Goal: Check status: Check status

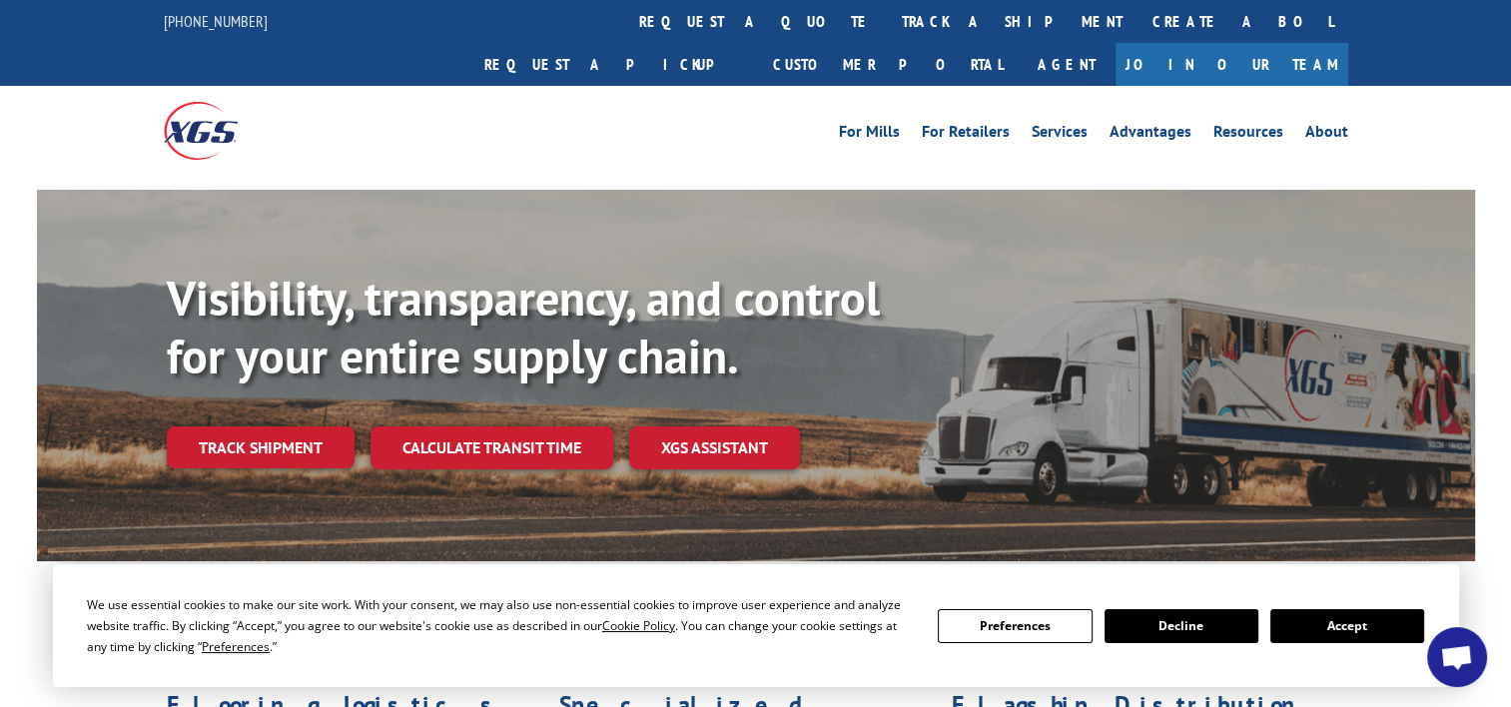
click at [887, 15] on link "track a shipment" at bounding box center [1012, 21] width 251 height 43
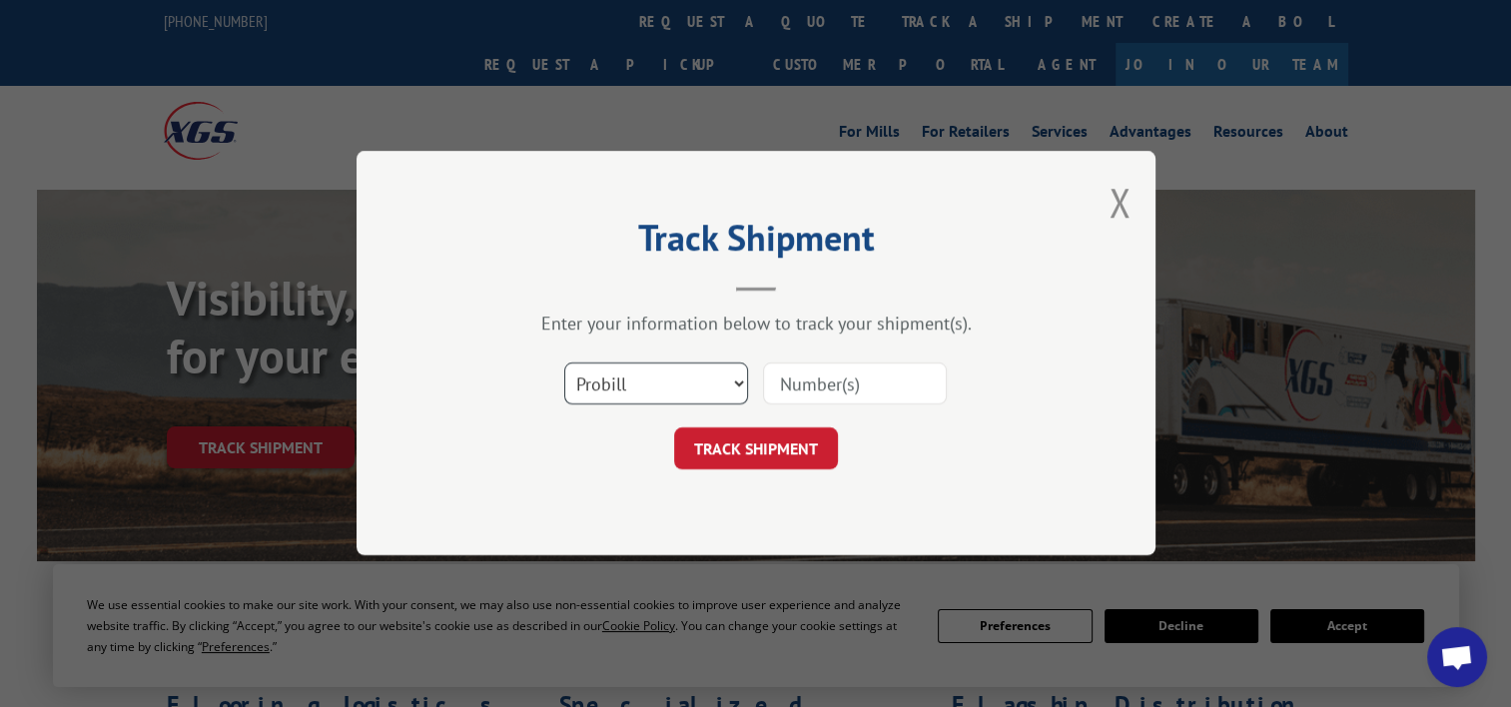
click at [704, 375] on select "Select category... Probill BOL PO" at bounding box center [656, 384] width 184 height 42
select select "po"
click at [564, 363] on select "Select category... Probill BOL PO" at bounding box center [656, 384] width 184 height 42
click at [852, 391] on input at bounding box center [855, 384] width 184 height 42
paste input "27515294"
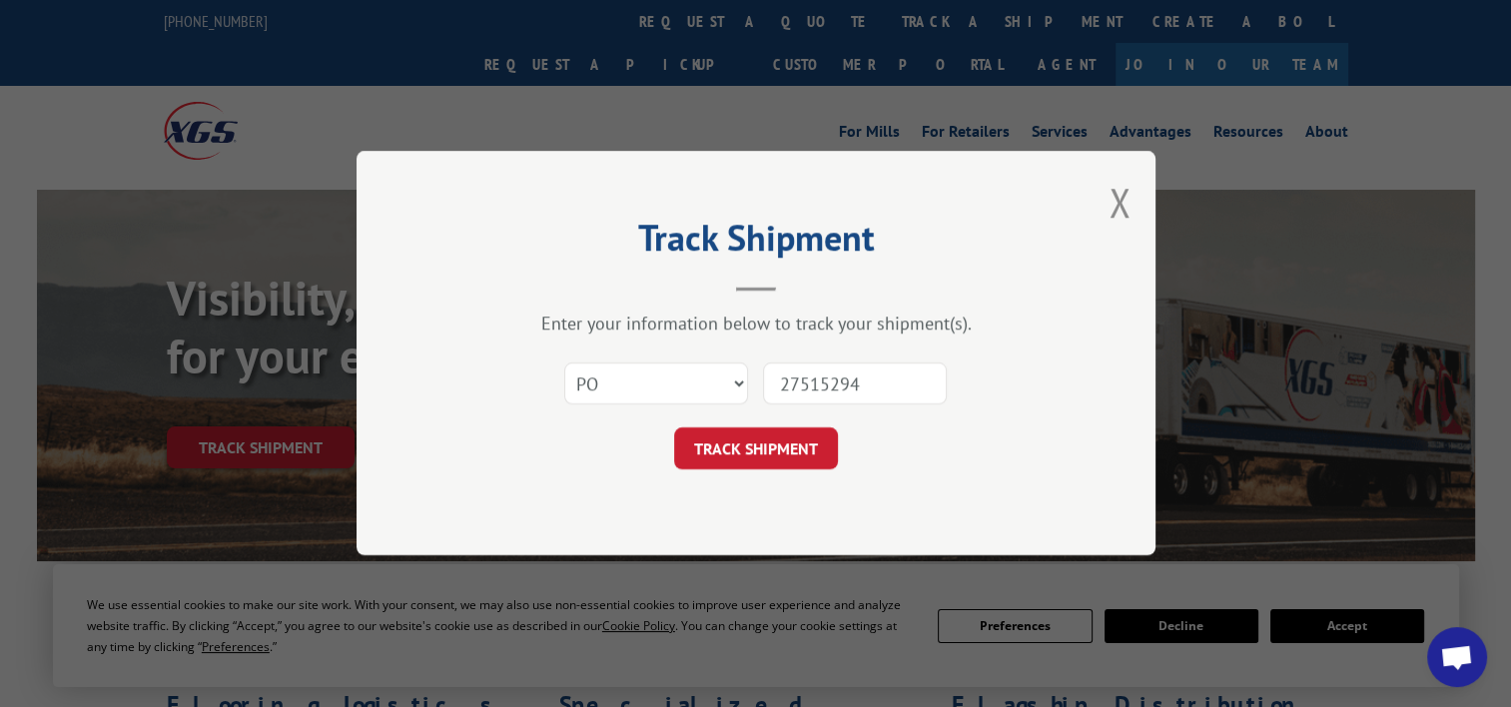
type input "27515294"
click button "TRACK SHIPMENT" at bounding box center [756, 449] width 164 height 42
